Goal: Transaction & Acquisition: Purchase product/service

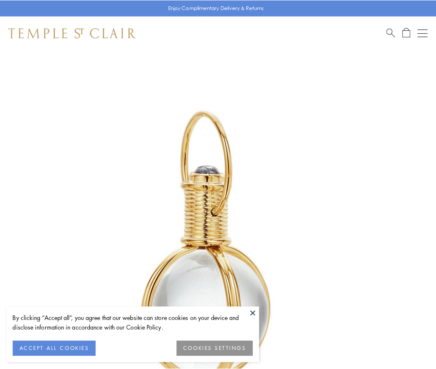
scroll to position [217, 0]
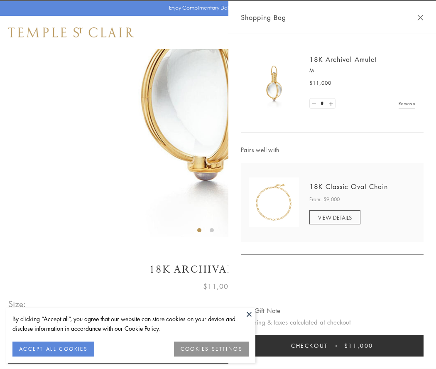
click at [332, 346] on button "Checkout $11,000" at bounding box center [332, 346] width 183 height 22
